Goal: Information Seeking & Learning: Learn about a topic

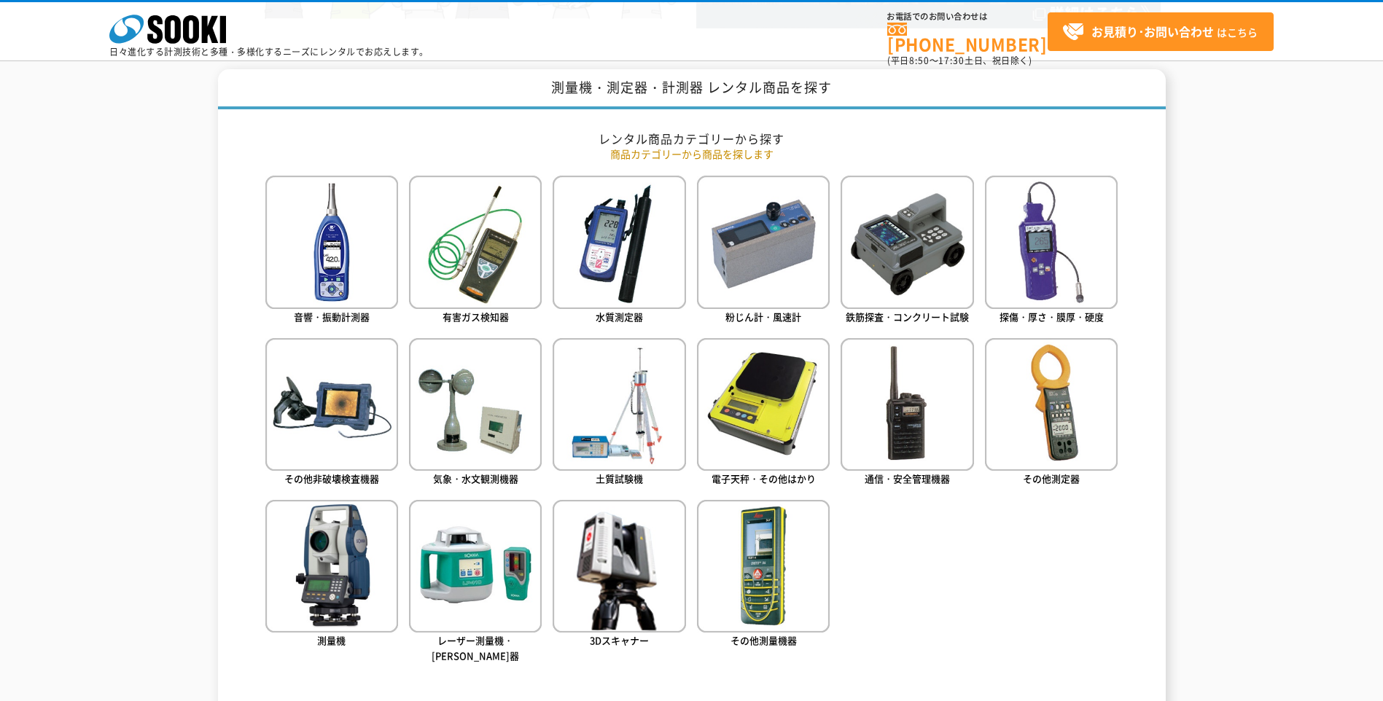
scroll to position [583, 0]
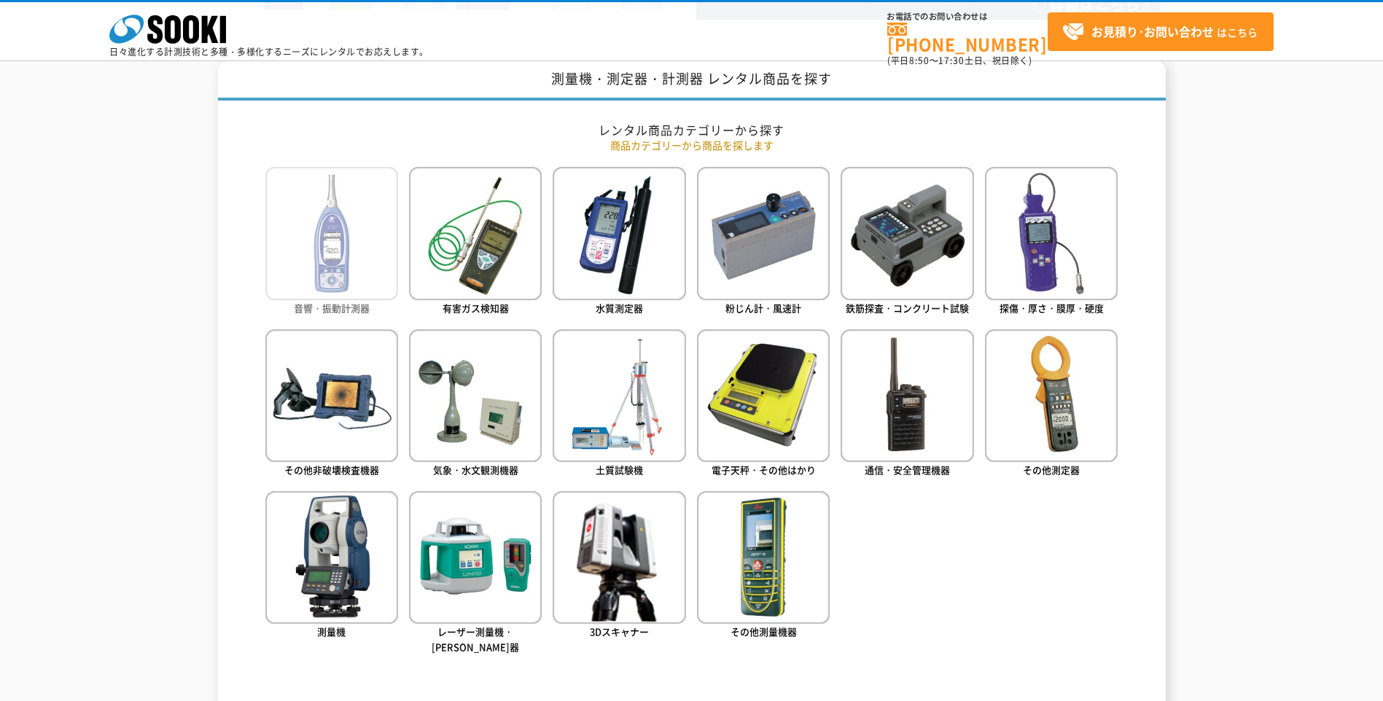
click at [351, 273] on img at bounding box center [331, 233] width 133 height 133
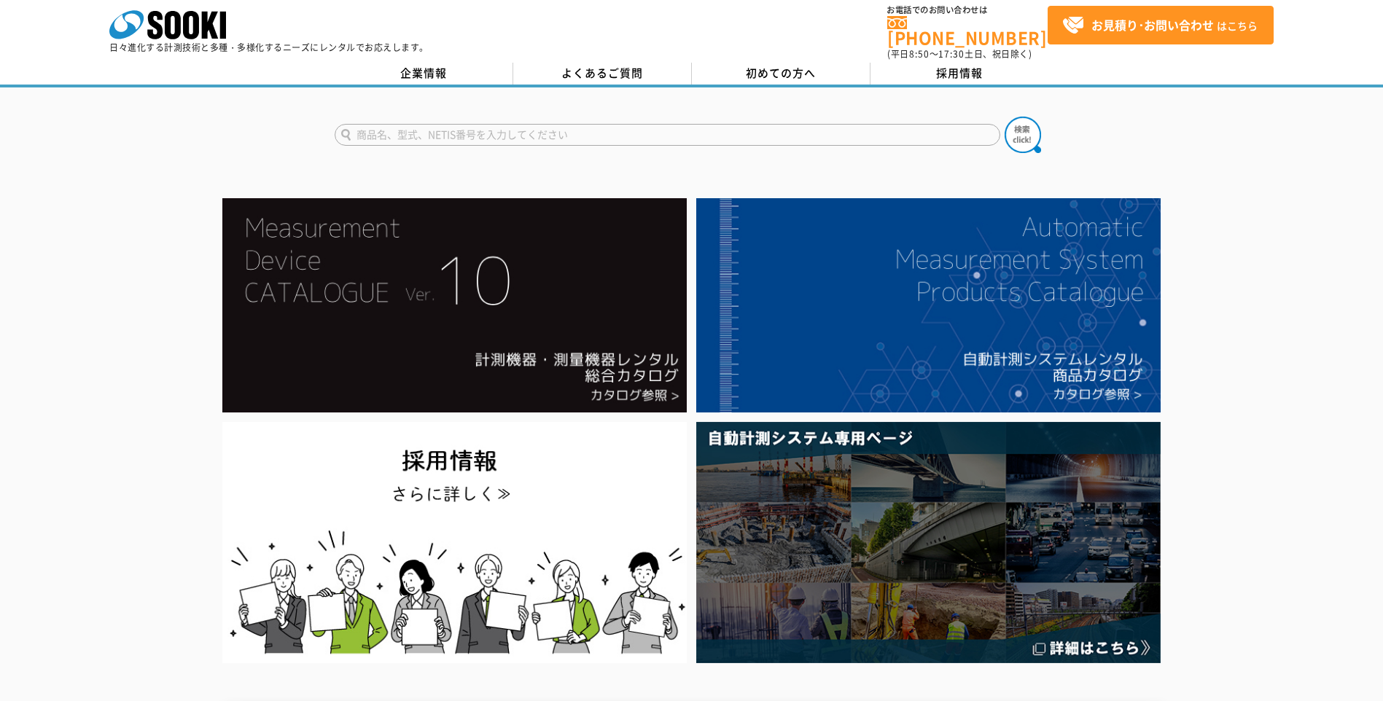
scroll to position [0, 0]
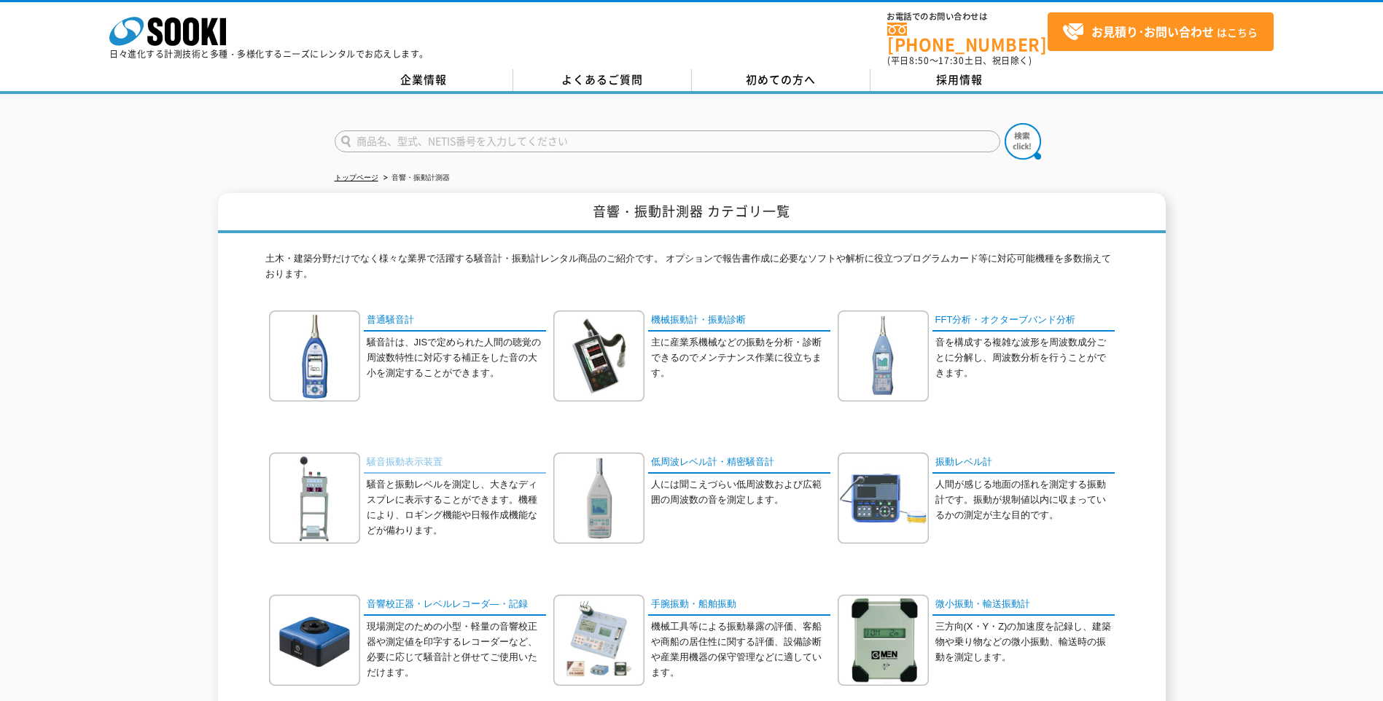
click at [433, 453] on link "騒音振動表示装置" at bounding box center [455, 463] width 182 height 21
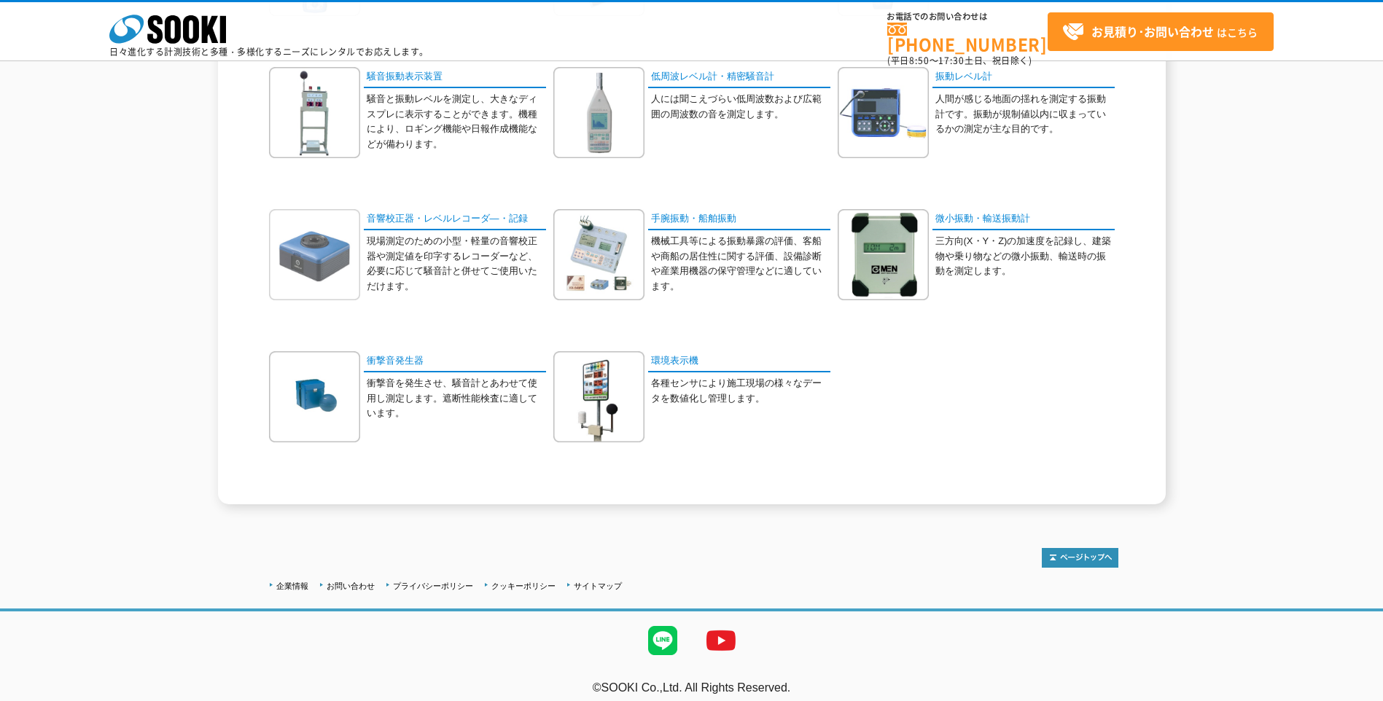
scroll to position [329, 0]
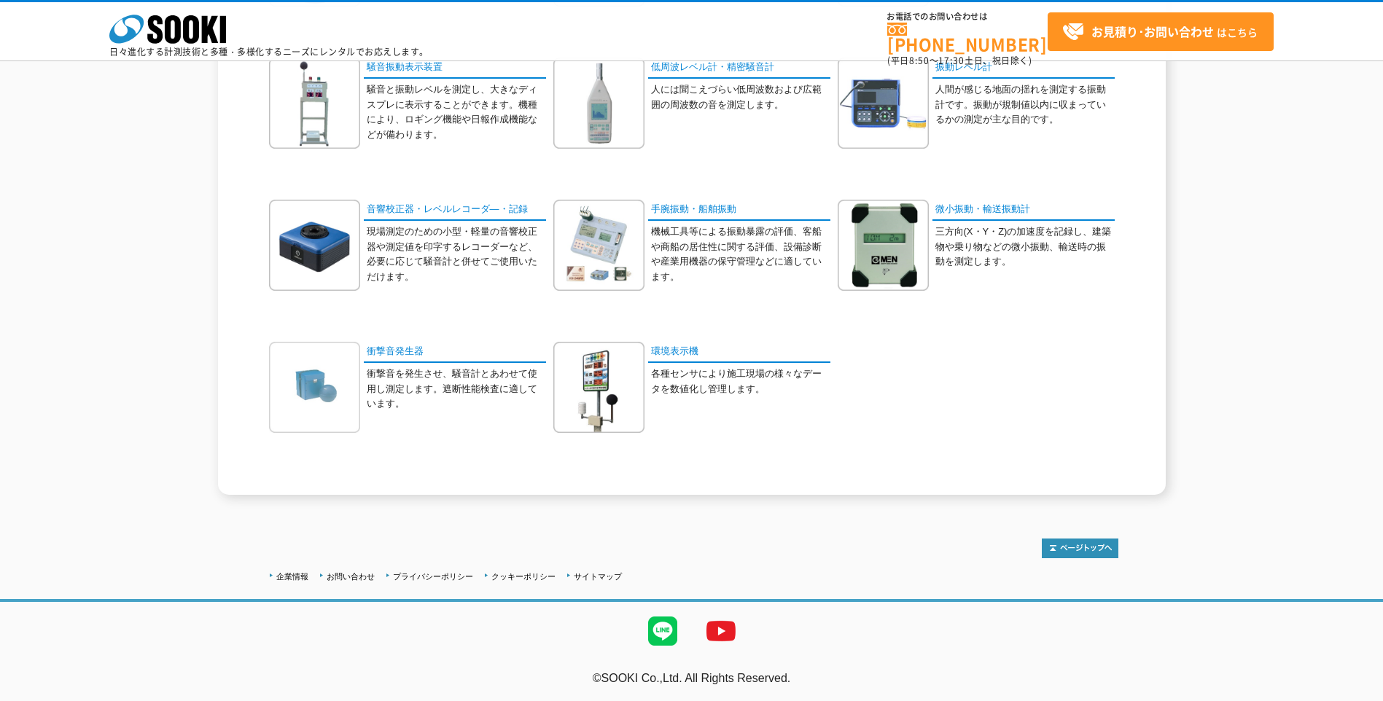
drag, startPoint x: 290, startPoint y: 353, endPoint x: 283, endPoint y: 351, distance: 7.6
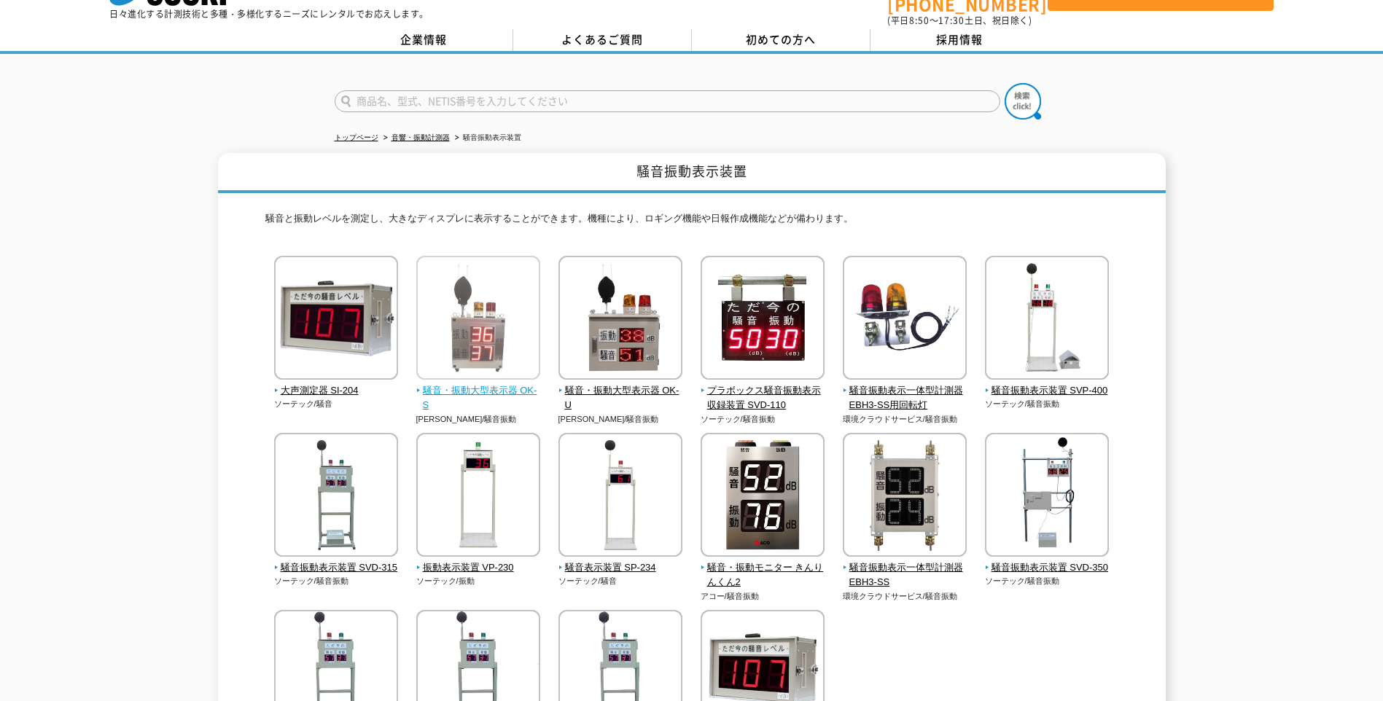
scroll to position [73, 0]
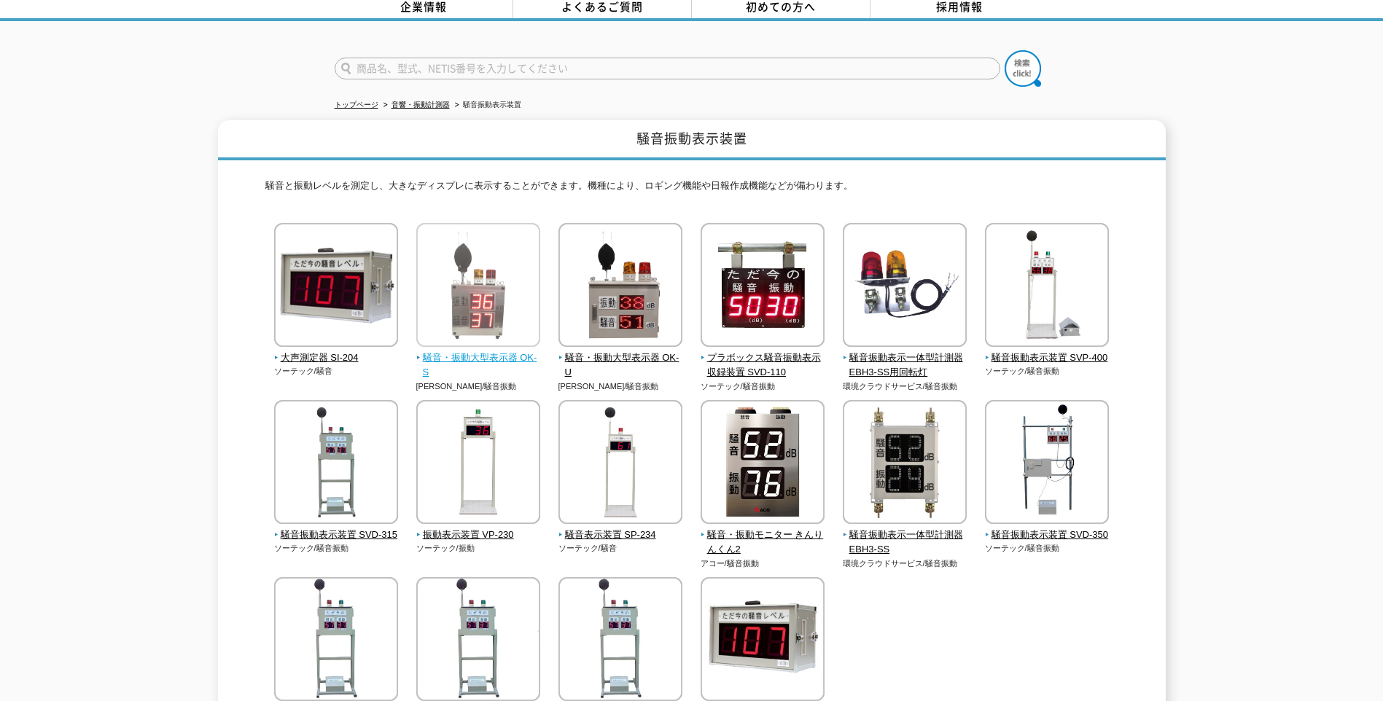
click at [515, 284] on img at bounding box center [478, 287] width 124 height 128
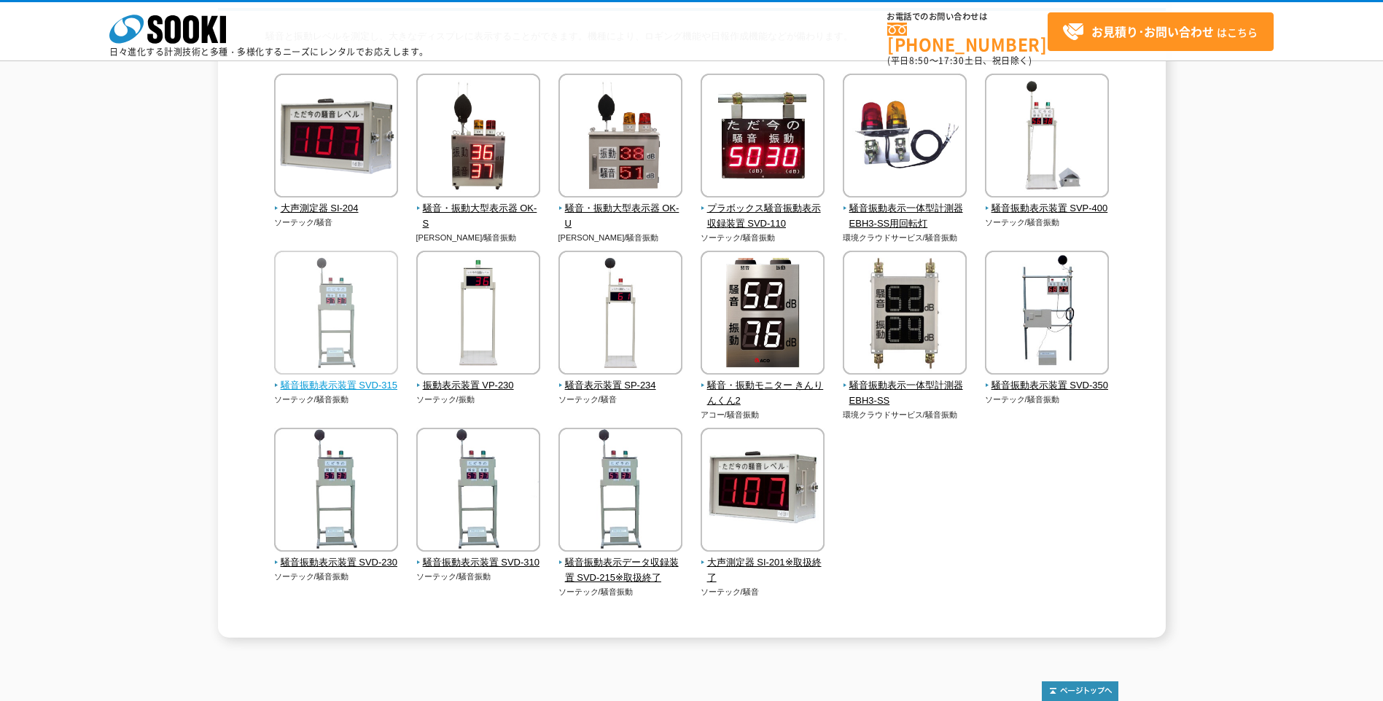
scroll to position [146, 0]
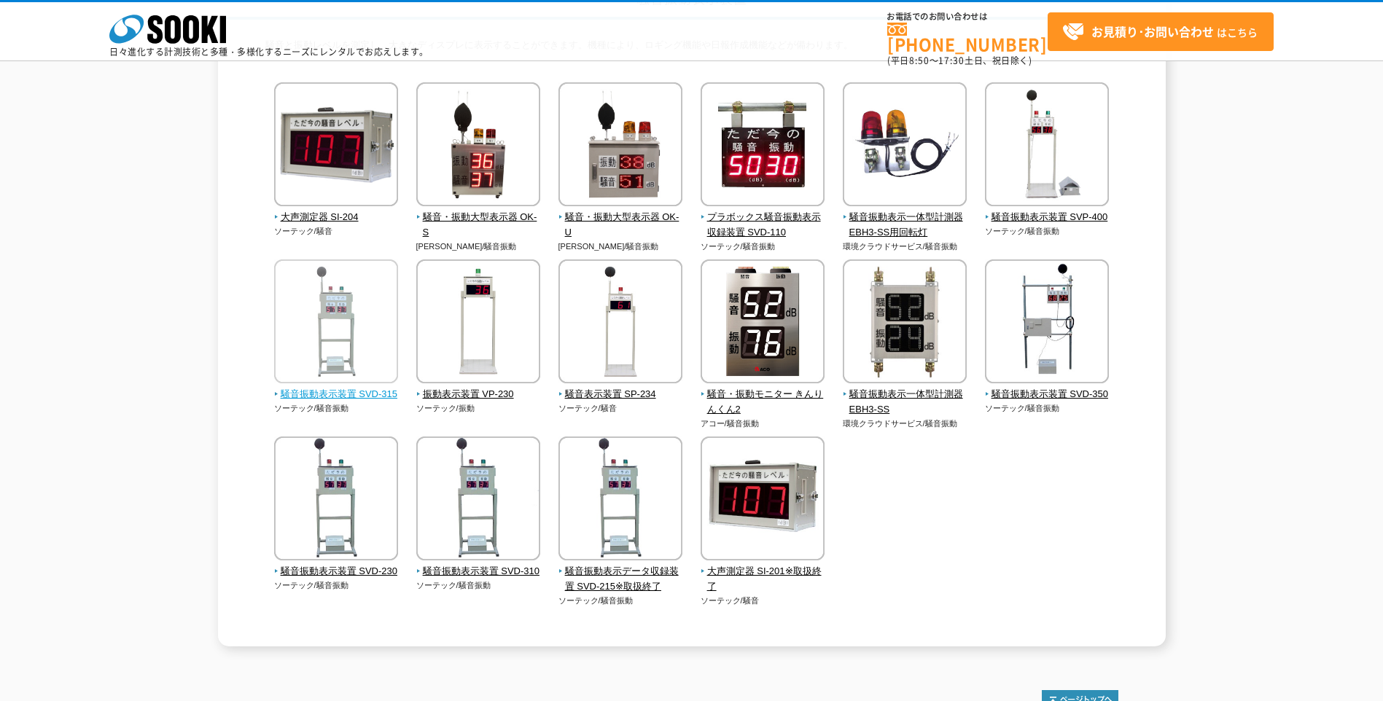
click at [353, 332] on img at bounding box center [336, 324] width 124 height 128
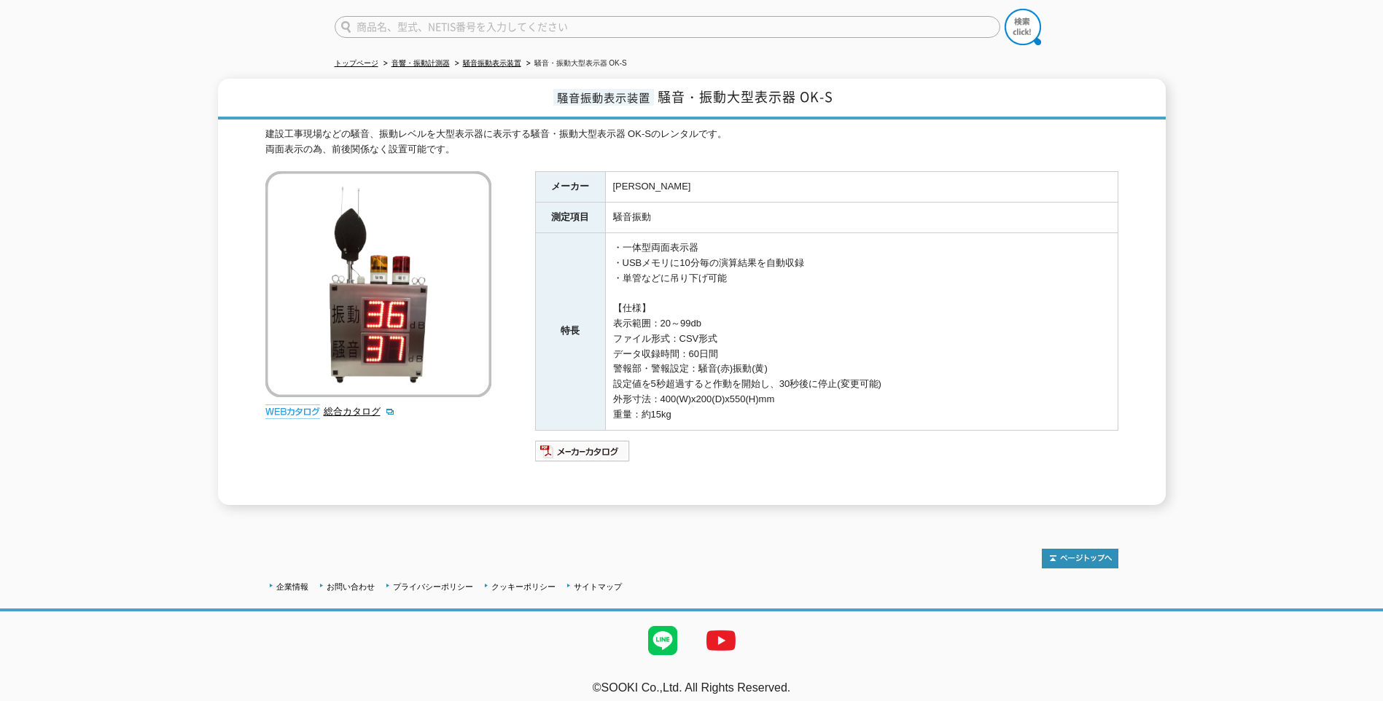
scroll to position [117, 0]
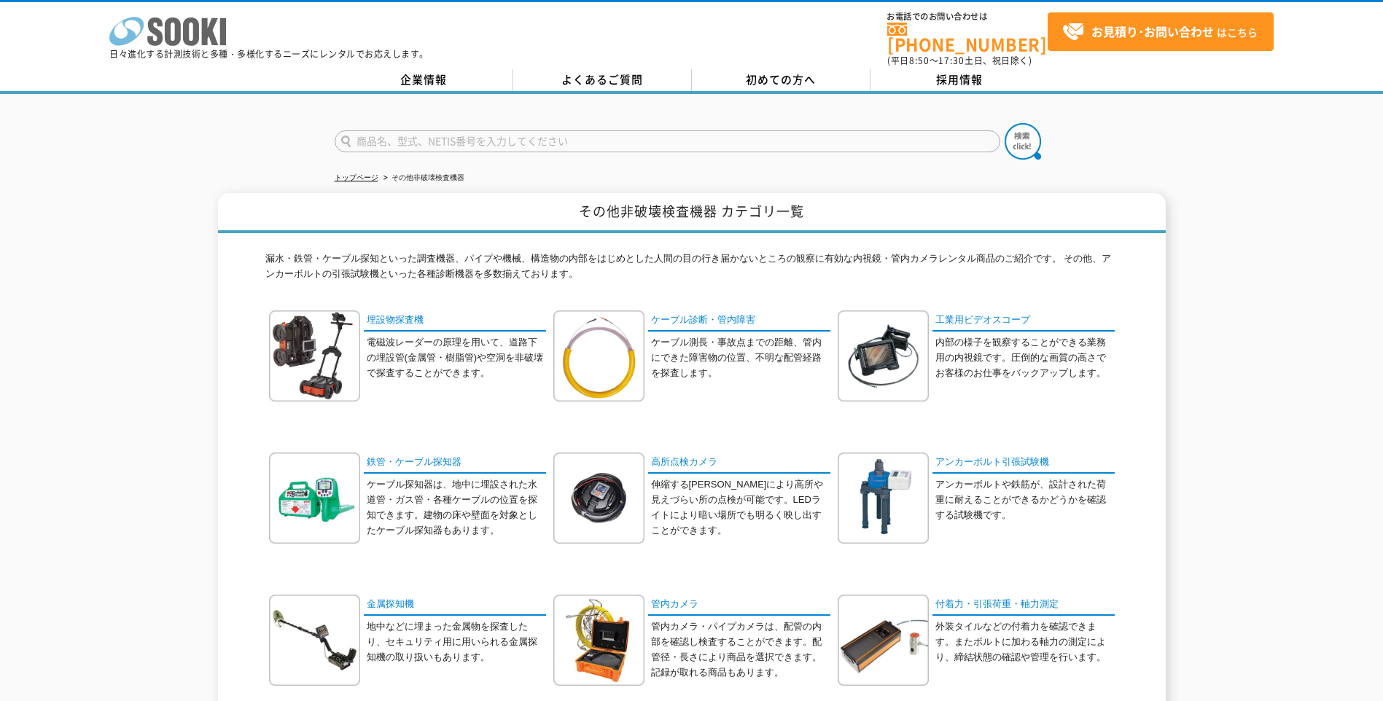
click at [183, 20] on icon "株式会社 ソーキ" at bounding box center [167, 31] width 117 height 29
drag, startPoint x: 90, startPoint y: 262, endPoint x: 101, endPoint y: 265, distance: 11.3
